Goal: Find contact information: Find contact information

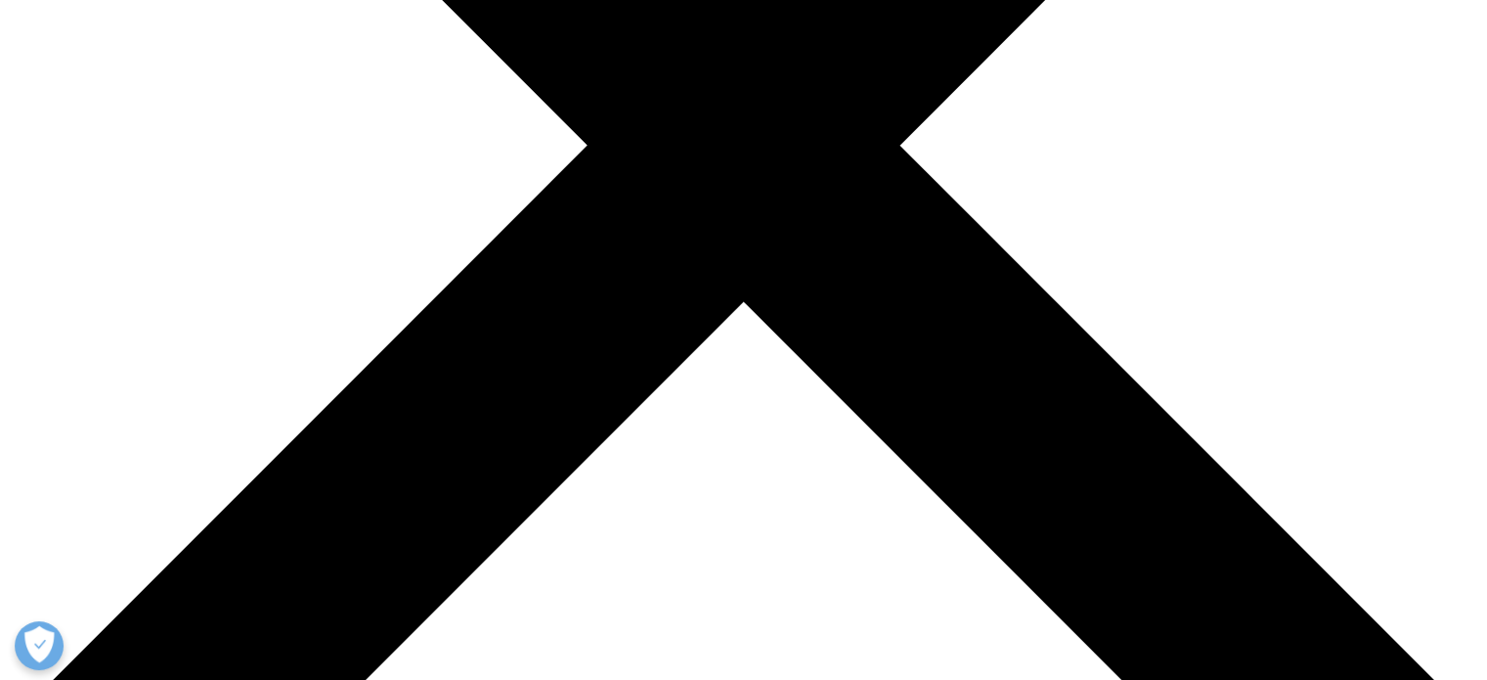
scroll to position [587, 0]
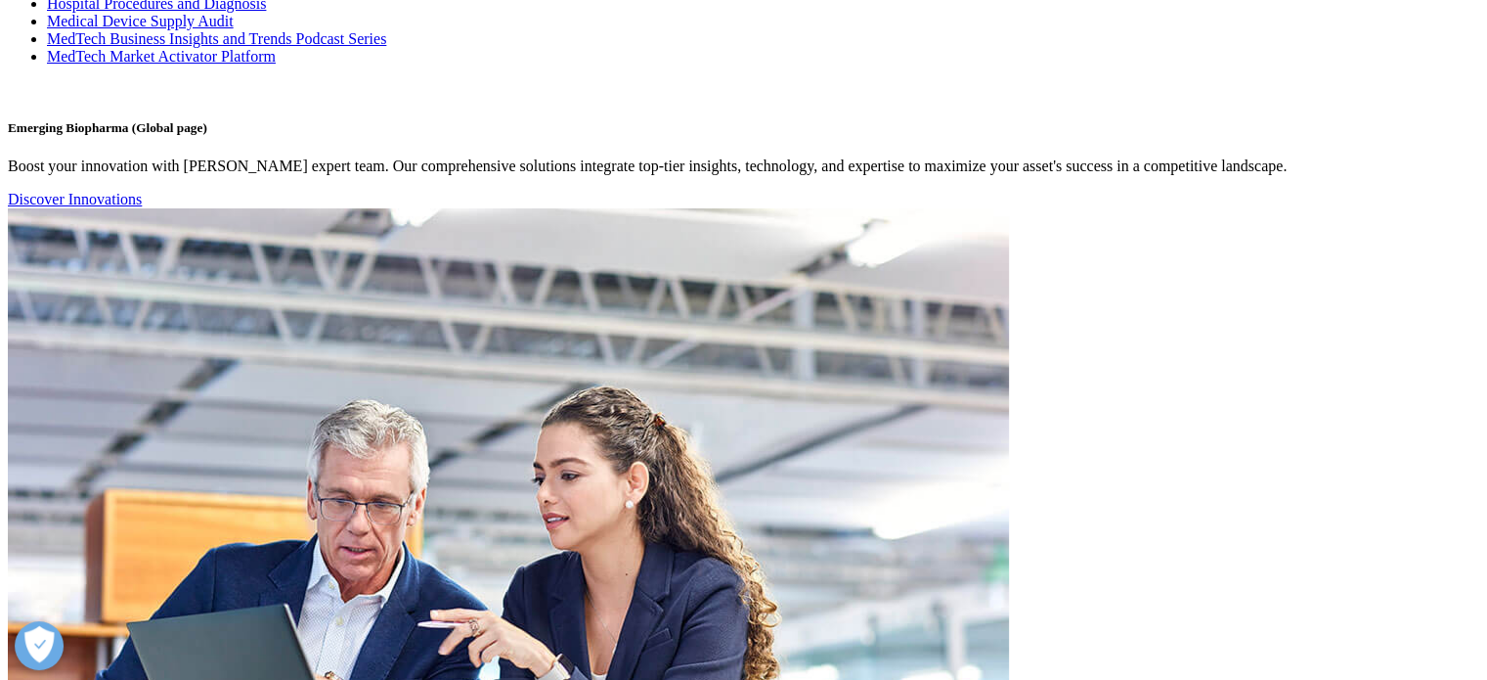
scroll to position [4513, 0]
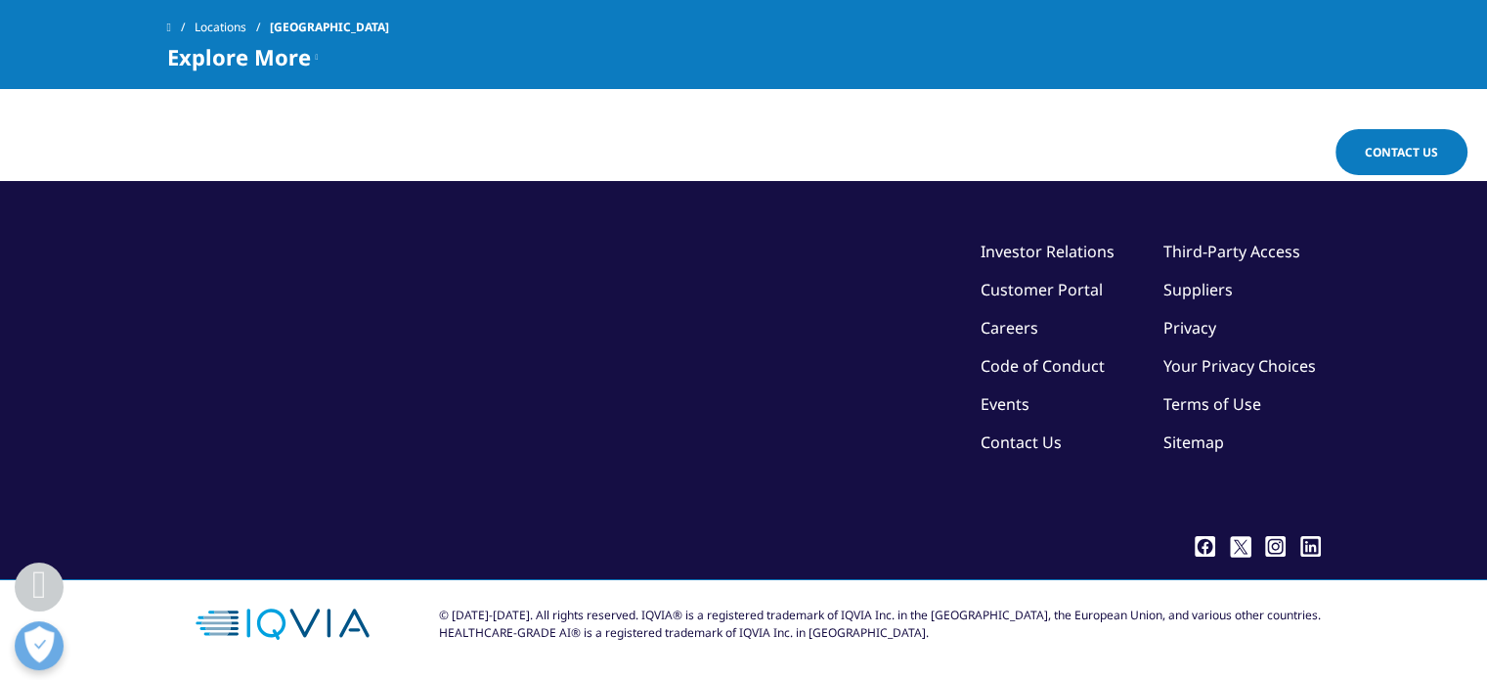
click at [981, 431] on link "Contact Us" at bounding box center [1021, 442] width 81 height 22
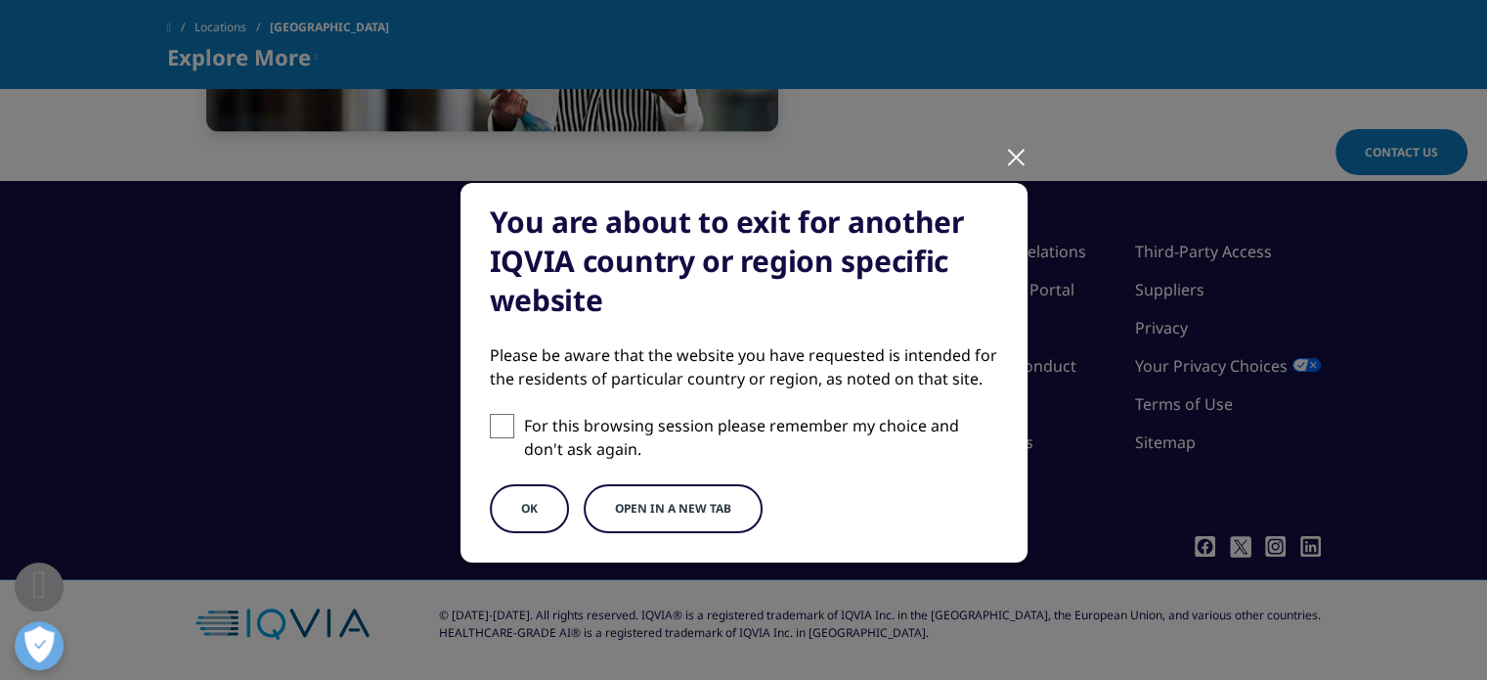
click at [536, 496] on button "OK" at bounding box center [529, 508] width 79 height 49
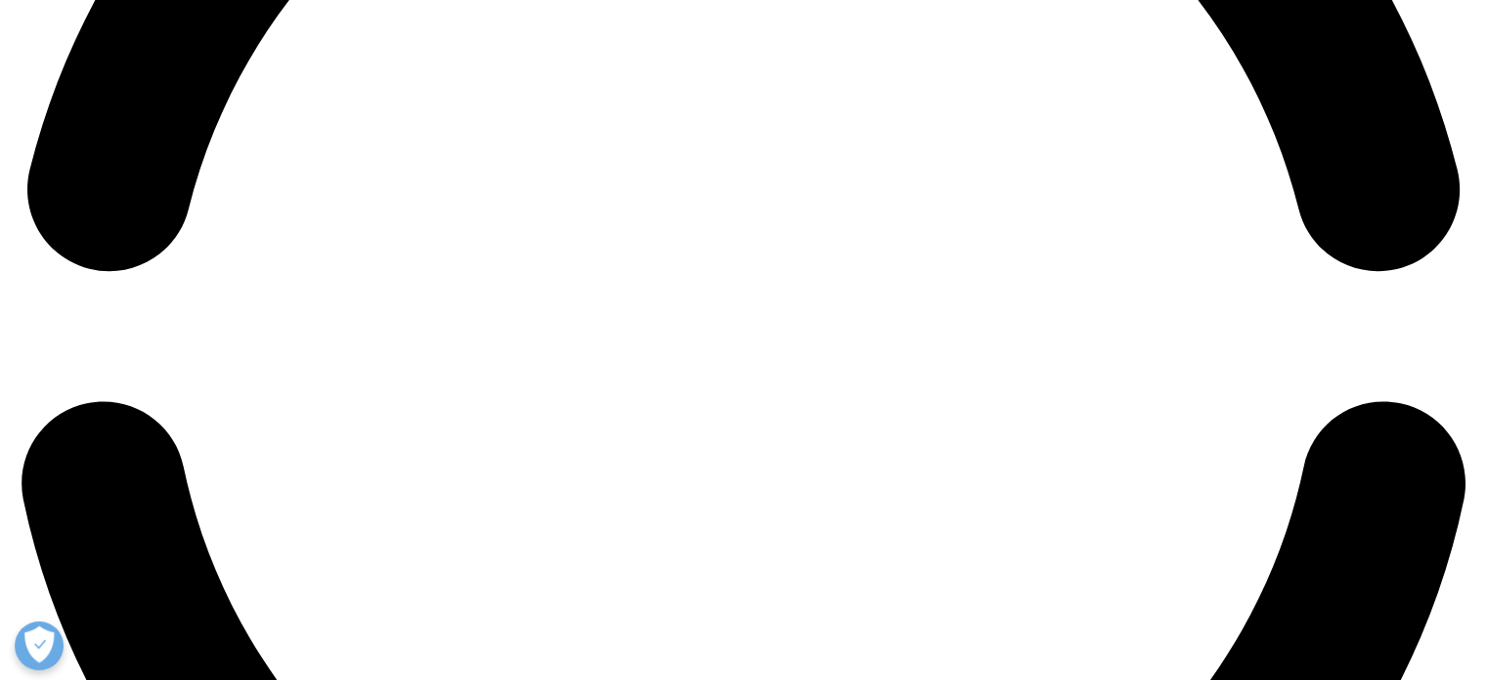
scroll to position [3391, 0]
